Goal: Task Accomplishment & Management: Use online tool/utility

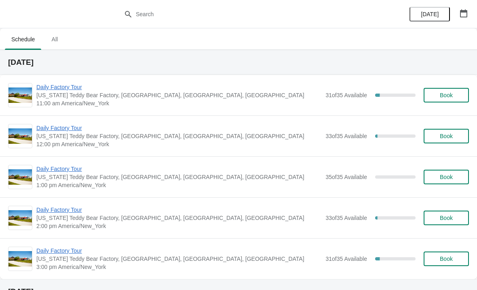
click at [45, 91] on span "Daily Factory Tour" at bounding box center [178, 87] width 285 height 8
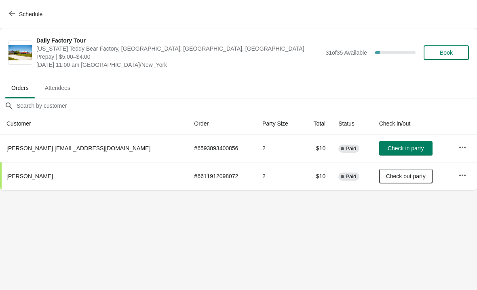
click at [398, 148] on span "Check in party" at bounding box center [406, 148] width 36 height 6
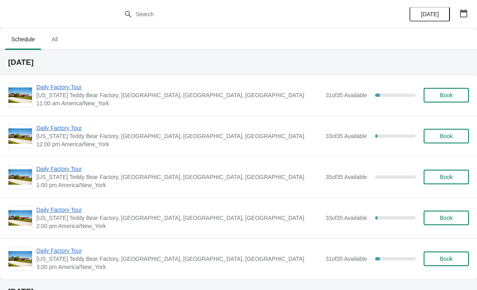
click at [467, 17] on icon "button" at bounding box center [463, 13] width 7 height 8
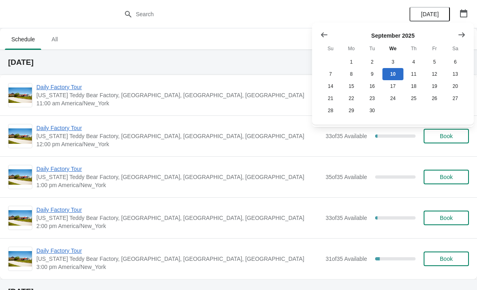
click at [464, 34] on icon "Show next month, October 2025" at bounding box center [462, 34] width 6 height 5
click at [393, 61] on button "1" at bounding box center [393, 62] width 21 height 12
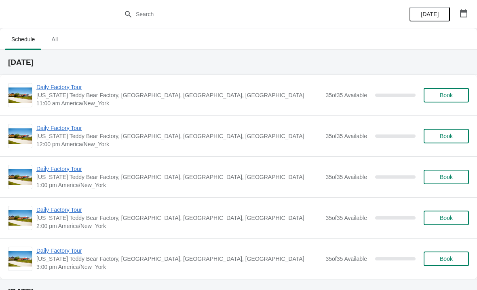
click at [459, 15] on button "button" at bounding box center [464, 13] width 15 height 15
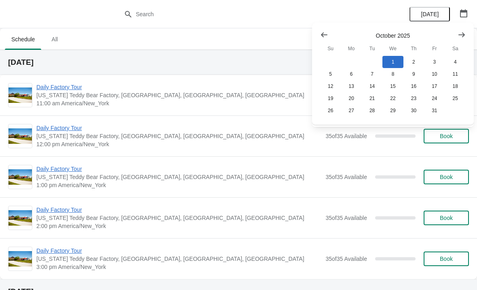
click at [66, 86] on span "Daily Factory Tour" at bounding box center [178, 87] width 285 height 8
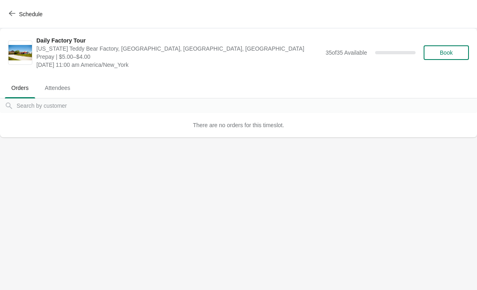
click at [64, 94] on span "Attendees" at bounding box center [57, 87] width 38 height 15
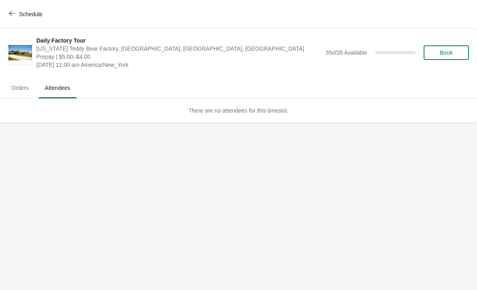
click at [21, 93] on span "Orders" at bounding box center [20, 87] width 30 height 15
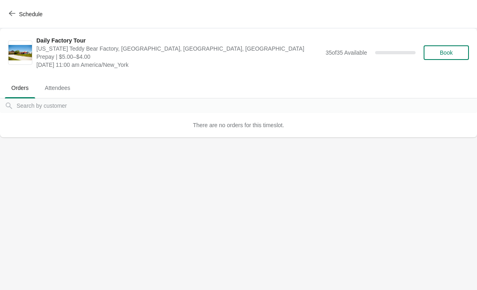
click at [13, 14] on icon "button" at bounding box center [12, 13] width 6 height 6
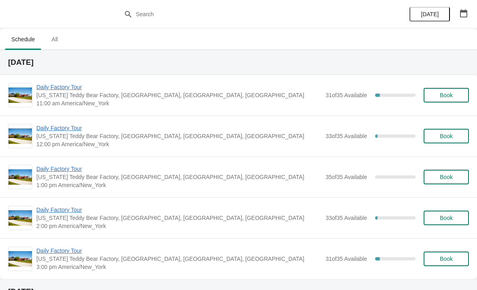
click at [460, 16] on icon "button" at bounding box center [464, 13] width 8 height 8
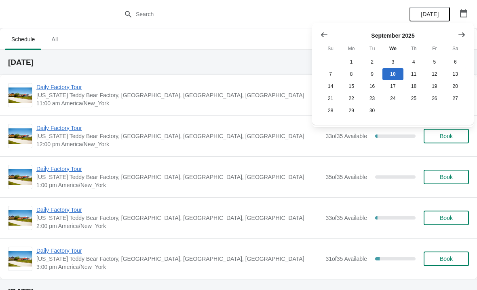
click at [464, 37] on icon "Show next month, October 2025" at bounding box center [462, 35] width 8 height 8
click at [396, 60] on button "1" at bounding box center [393, 62] width 21 height 12
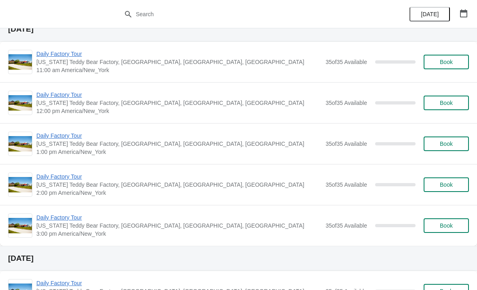
scroll to position [38, 0]
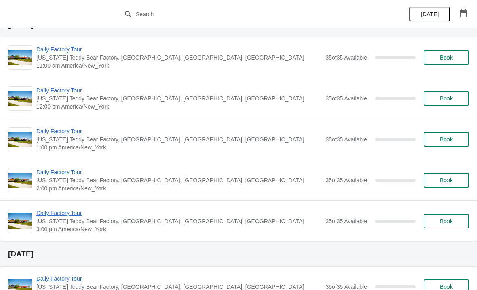
click at [474, 7] on div "[DATE]" at bounding box center [438, 14] width 77 height 28
click at [470, 14] on button "button" at bounding box center [464, 13] width 15 height 15
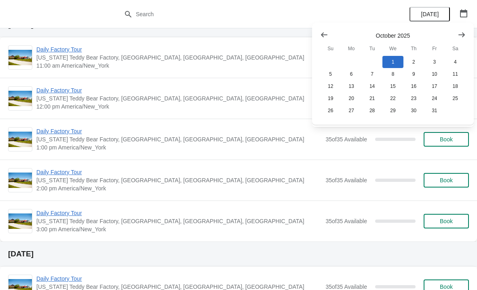
click at [323, 34] on icon "Show previous month, September 2025" at bounding box center [324, 34] width 6 height 5
click at [378, 111] on button "30" at bounding box center [372, 110] width 21 height 12
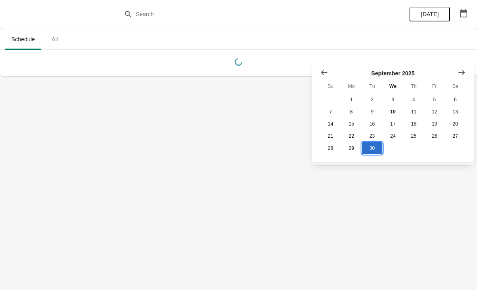
scroll to position [0, 0]
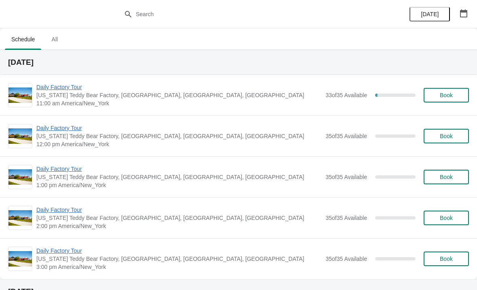
click at [65, 87] on span "Daily Factory Tour" at bounding box center [178, 87] width 285 height 8
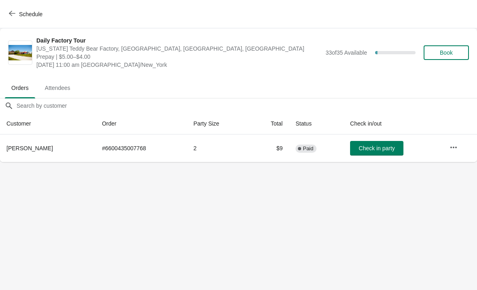
click at [19, 13] on span "Schedule" at bounding box center [27, 14] width 32 height 8
